Goal: Transaction & Acquisition: Purchase product/service

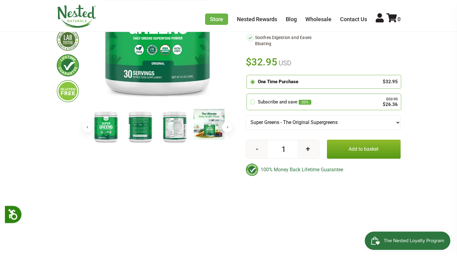
scroll to position [135, 0]
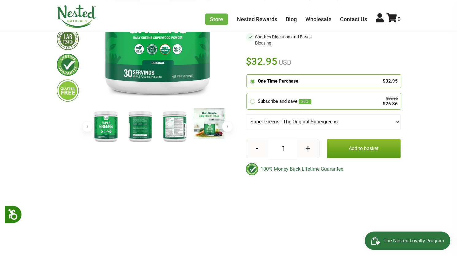
click at [389, 117] on select "Super Greens - The Original Supergreens" at bounding box center [323, 121] width 155 height 15
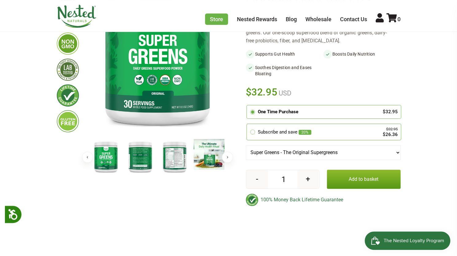
scroll to position [0, 0]
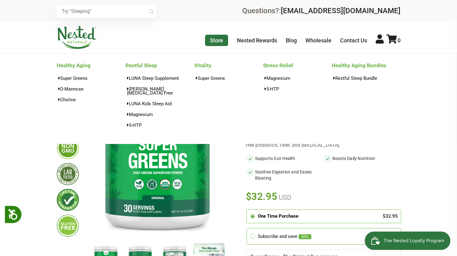
click at [208, 40] on link "Store" at bounding box center [216, 40] width 23 height 11
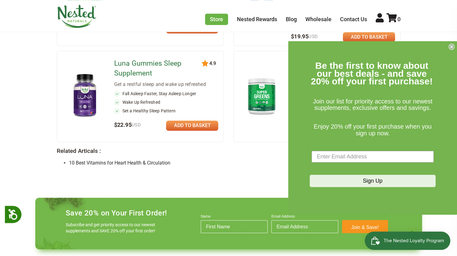
scroll to position [525, 0]
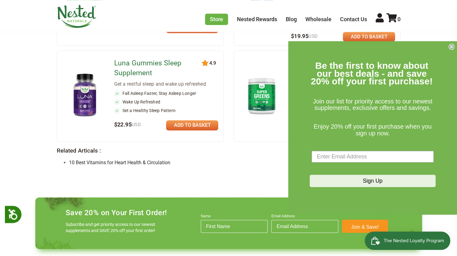
click at [451, 48] on circle "Close dialog" at bounding box center [452, 47] width 6 height 6
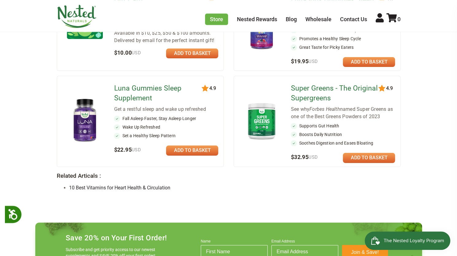
scroll to position [499, 0]
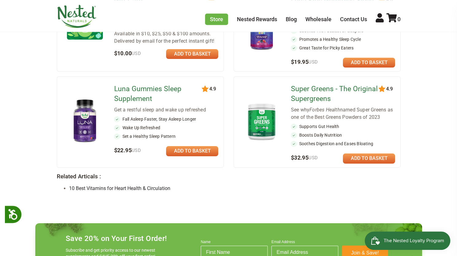
click at [338, 94] on link "Super Greens - The Original Supergreens" at bounding box center [335, 94] width 89 height 20
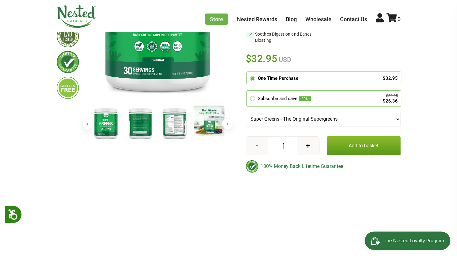
scroll to position [138, 0]
click at [366, 124] on select "Super Greens - The Original Supergreens" at bounding box center [323, 119] width 155 height 15
